Goal: Entertainment & Leisure: Consume media (video, audio)

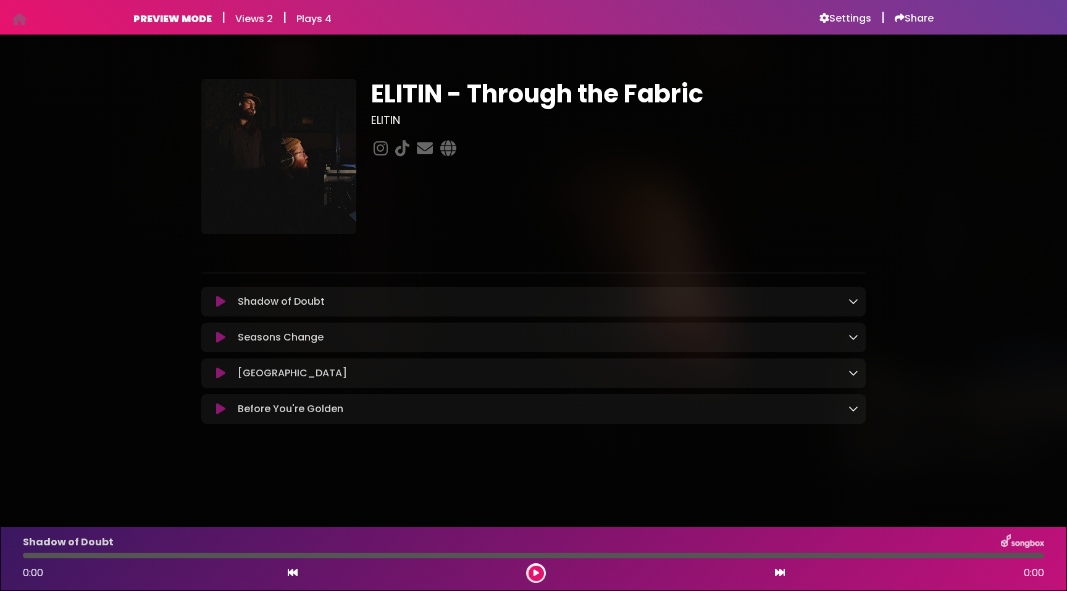
click at [349, 380] on div "Blood Island Loading Track..." at bounding box center [545, 373] width 625 height 15
click at [217, 372] on icon at bounding box center [220, 373] width 9 height 12
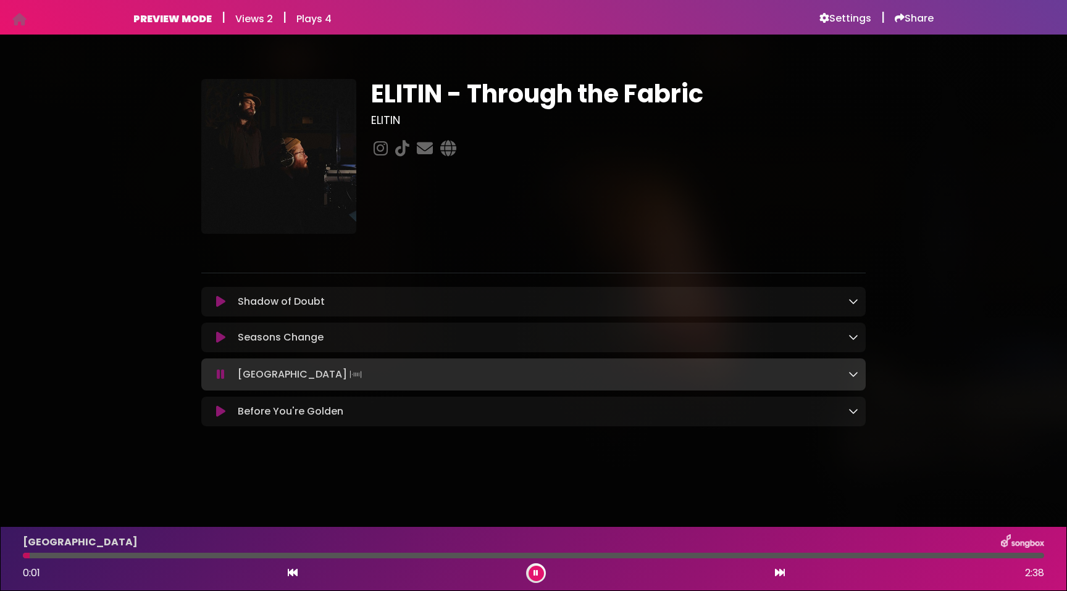
click at [491, 554] on div at bounding box center [533, 556] width 1021 height 6
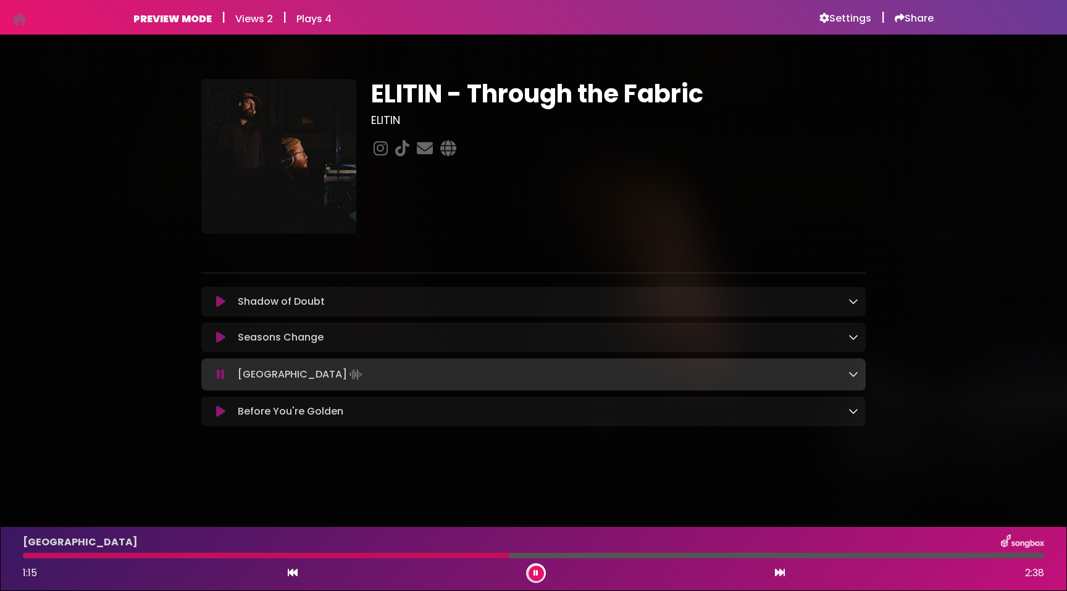
click at [569, 554] on div at bounding box center [533, 556] width 1021 height 6
click at [603, 557] on div at bounding box center [533, 556] width 1021 height 6
click at [778, 556] on div at bounding box center [533, 556] width 1021 height 6
click at [762, 555] on div at bounding box center [404, 556] width 762 height 6
click at [539, 573] on button at bounding box center [535, 573] width 15 height 15
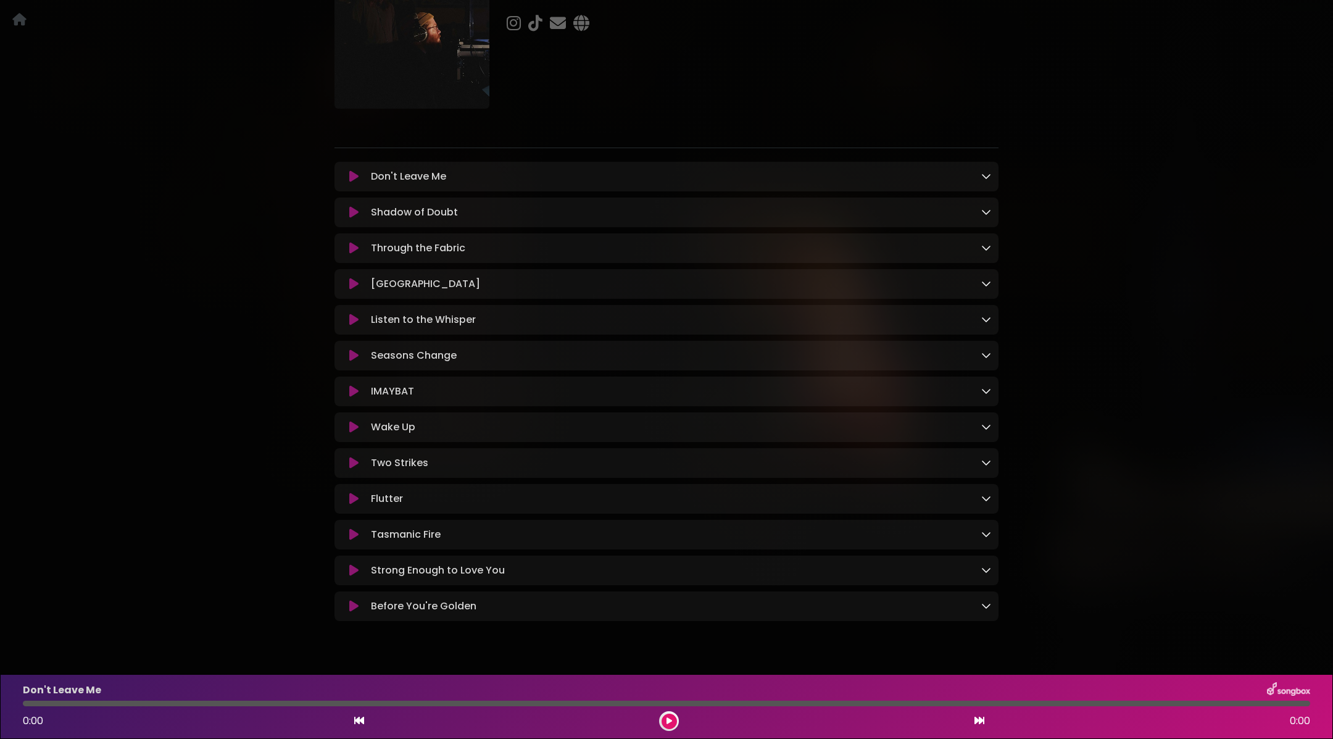
scroll to position [154, 0]
